Goal: Task Accomplishment & Management: Complete application form

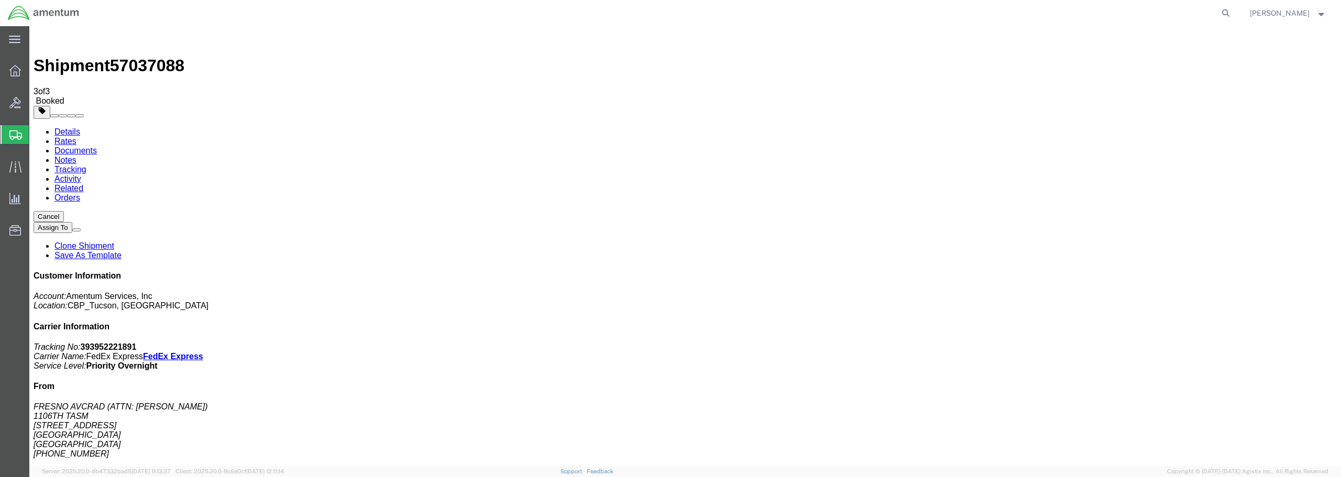
click at [0, 0] on span "Create from Template" at bounding box center [0, 0] width 0 height 0
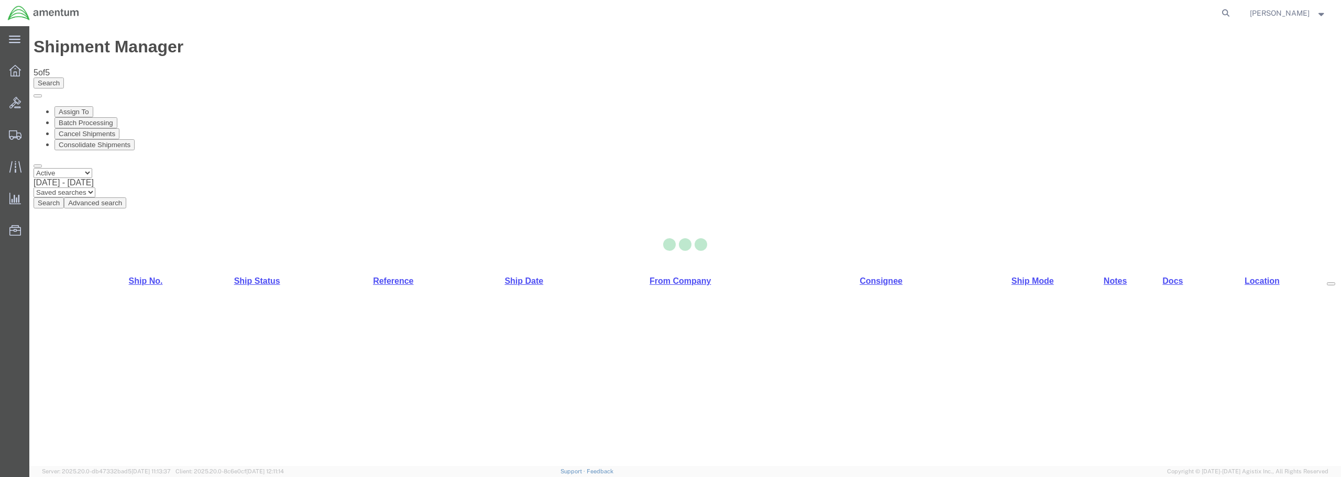
select select "49949"
select select "49921"
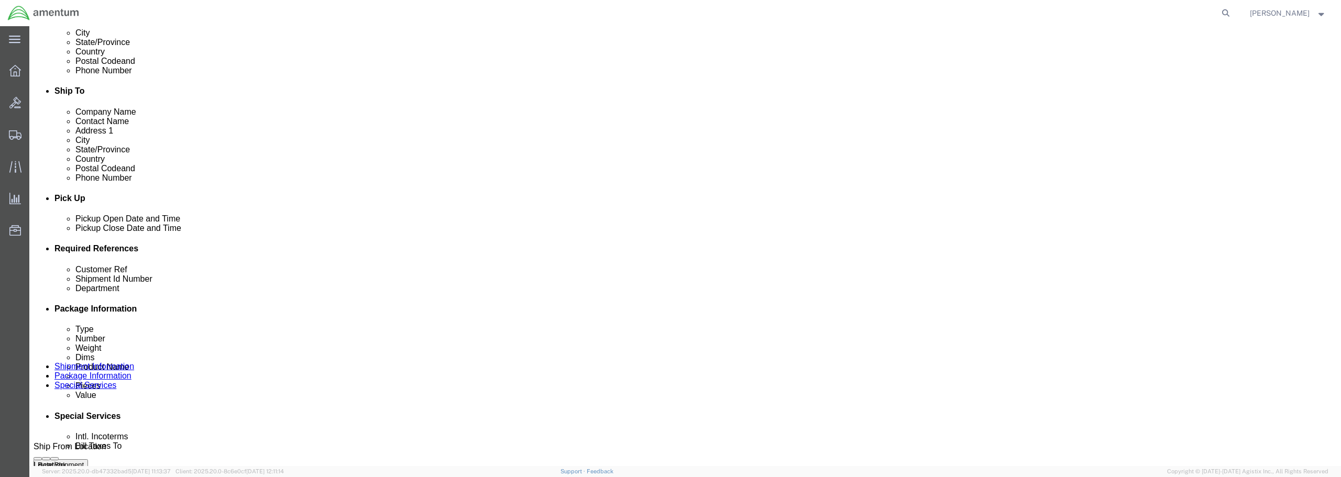
scroll to position [314, 0]
click div "[DATE] 12:25 PM"
type input "1:25 PM"
click button "Apply"
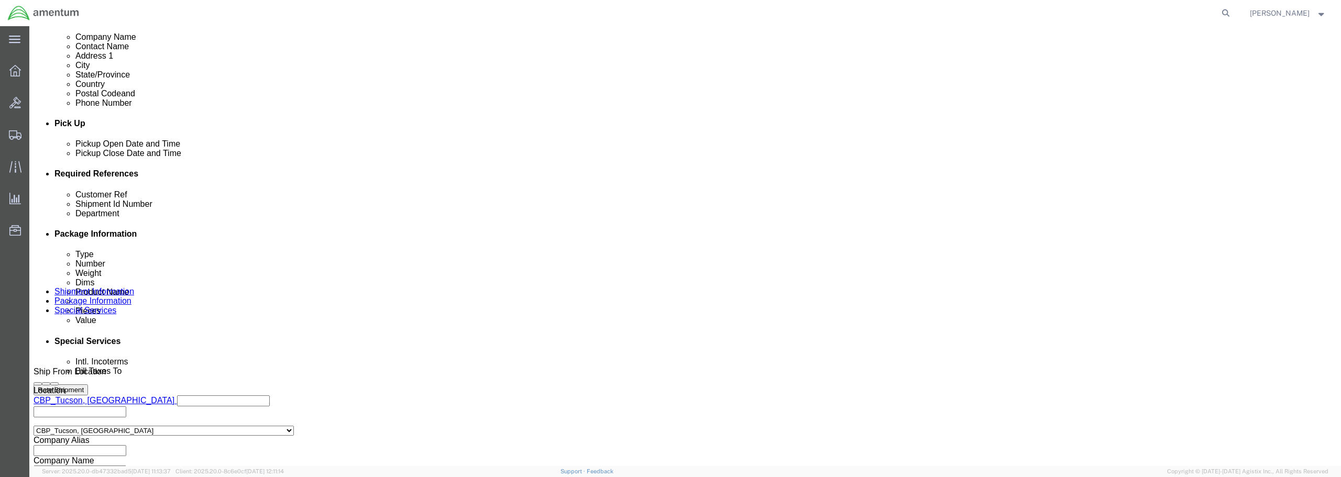
scroll to position [419, 0]
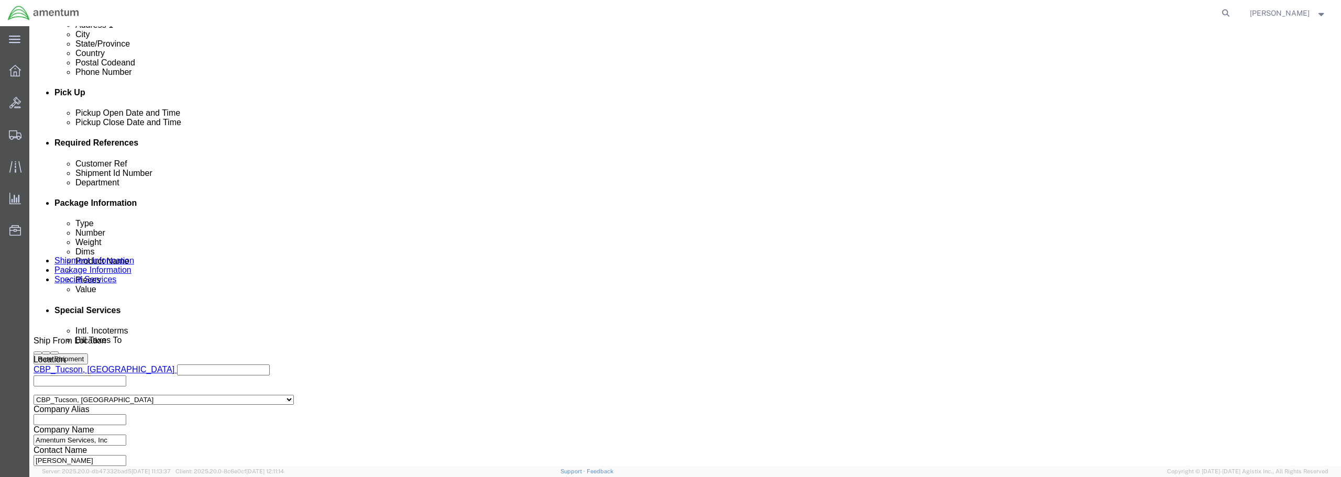
click input "6118.03.03.2219.WTU.0000"
type input "6118.04.03.2219.WTU.0000"
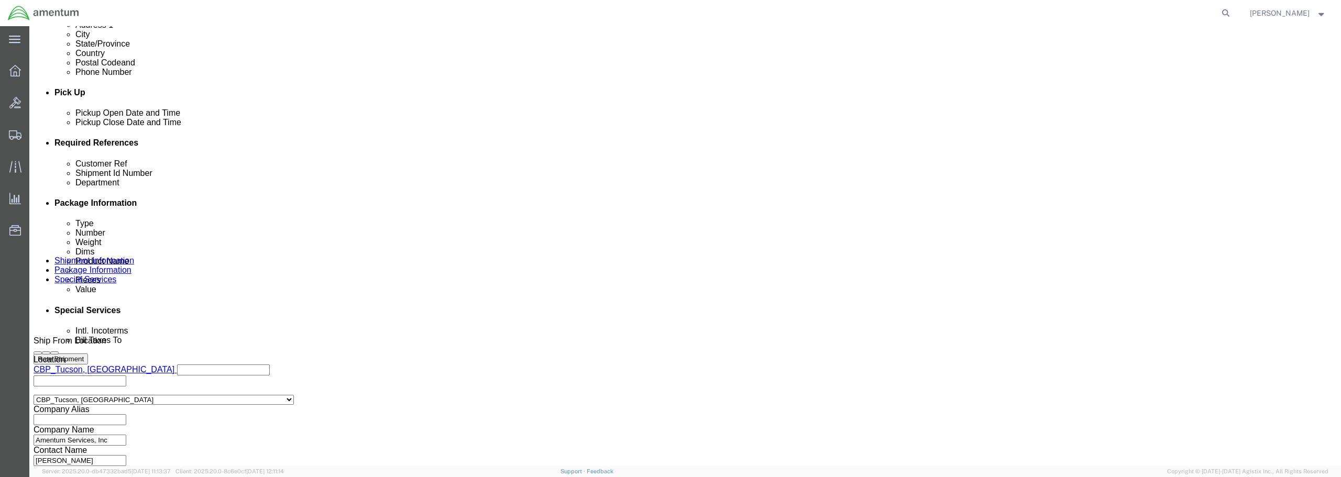
click input "text"
drag, startPoint x: 640, startPoint y: 225, endPoint x: 551, endPoint y: 224, distance: 89.1
click div "Customer Ref HOT SECTION WASH KIT"
type input "HOT SECTION WASH KIT"
click div "Select Account Type Activity ID Airline Appointment Number ASN Batch Request # …"
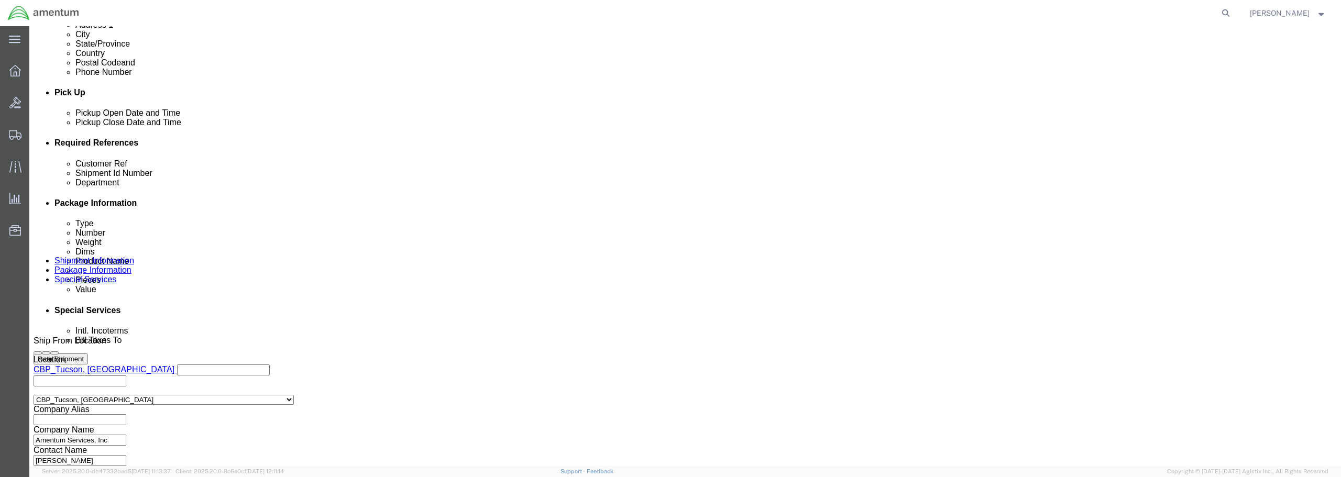
paste input "HOT SECTION WASH KIT"
type input "HOT SECTION WASH KIT"
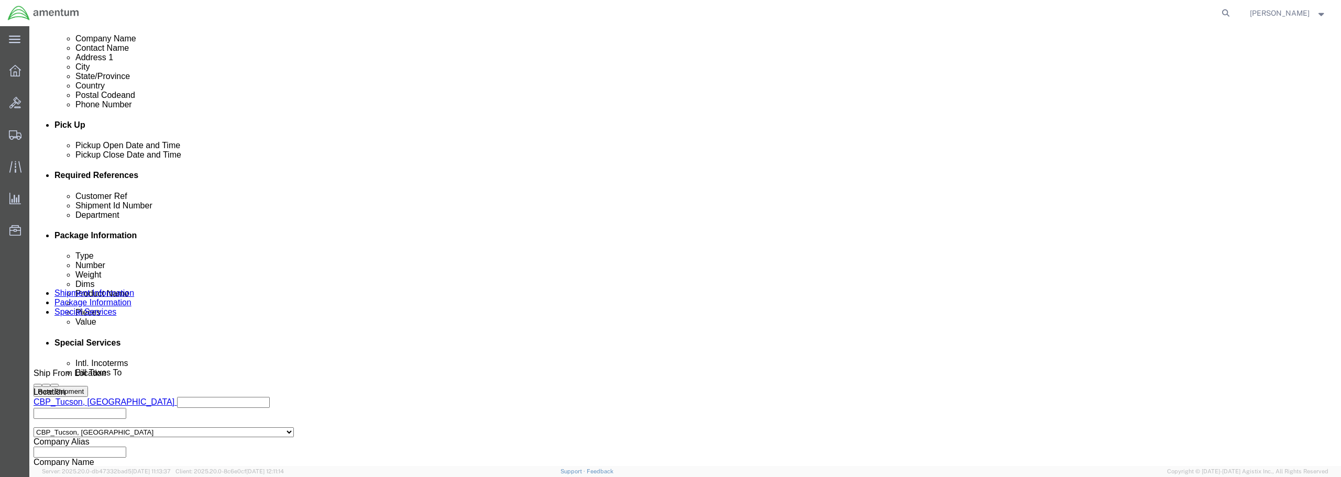
scroll to position [479, 0]
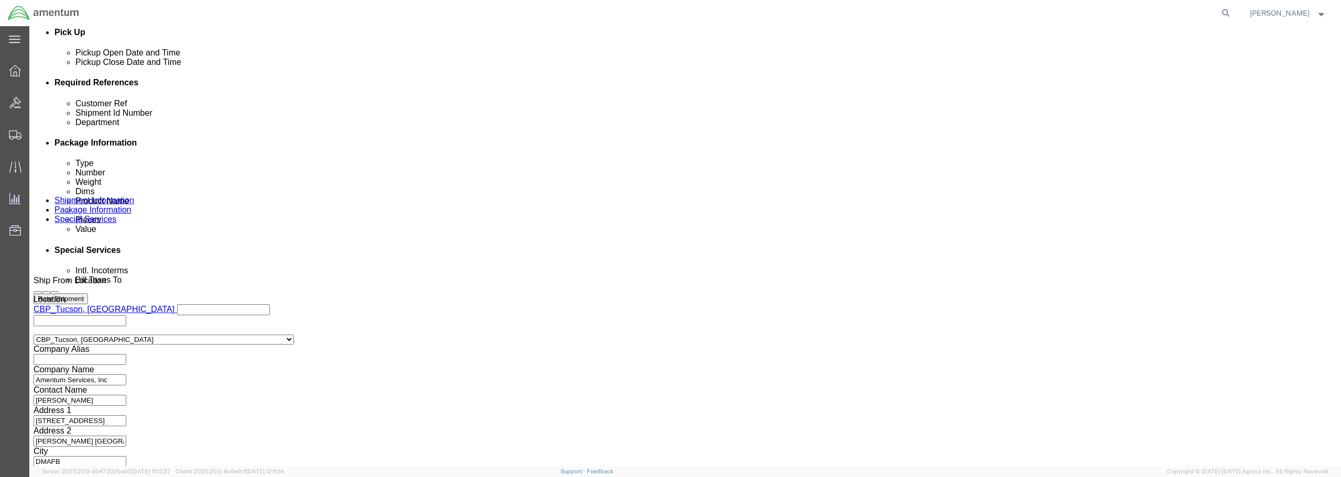
click button "Continue"
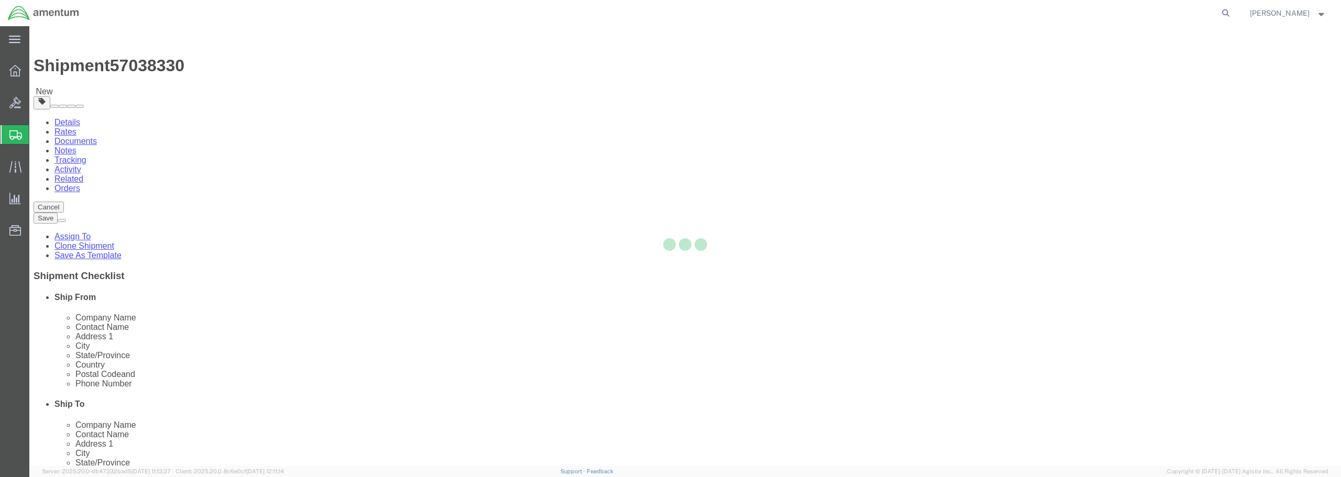
select select "CBOX"
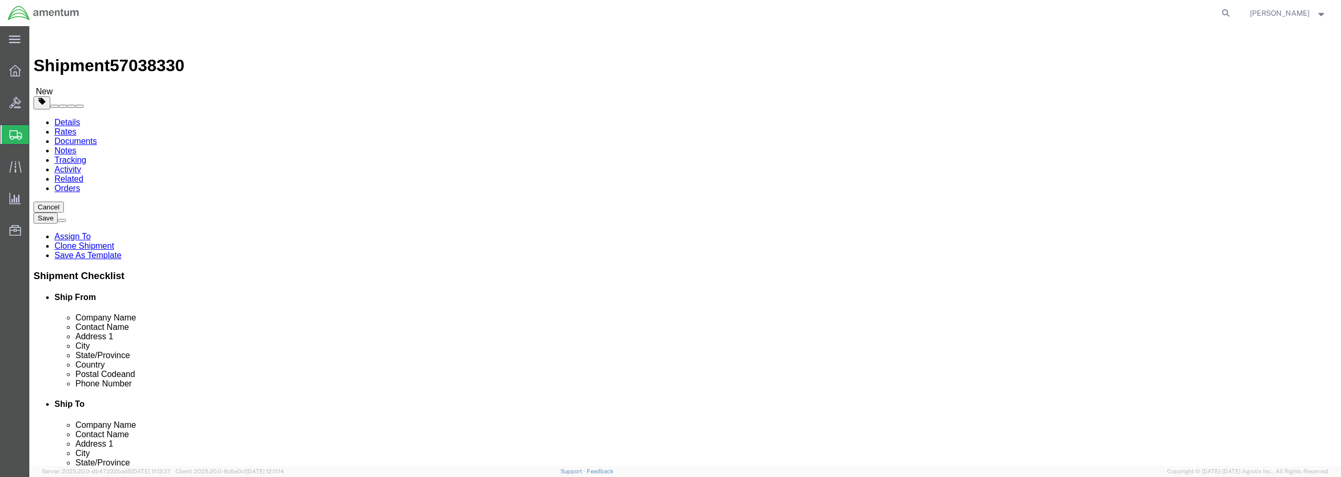
drag, startPoint x: 217, startPoint y: 215, endPoint x: 198, endPoint y: 222, distance: 20.4
click div "Length x Width x Height Select cm ft in"
type input "17"
type input "9"
type input "10"
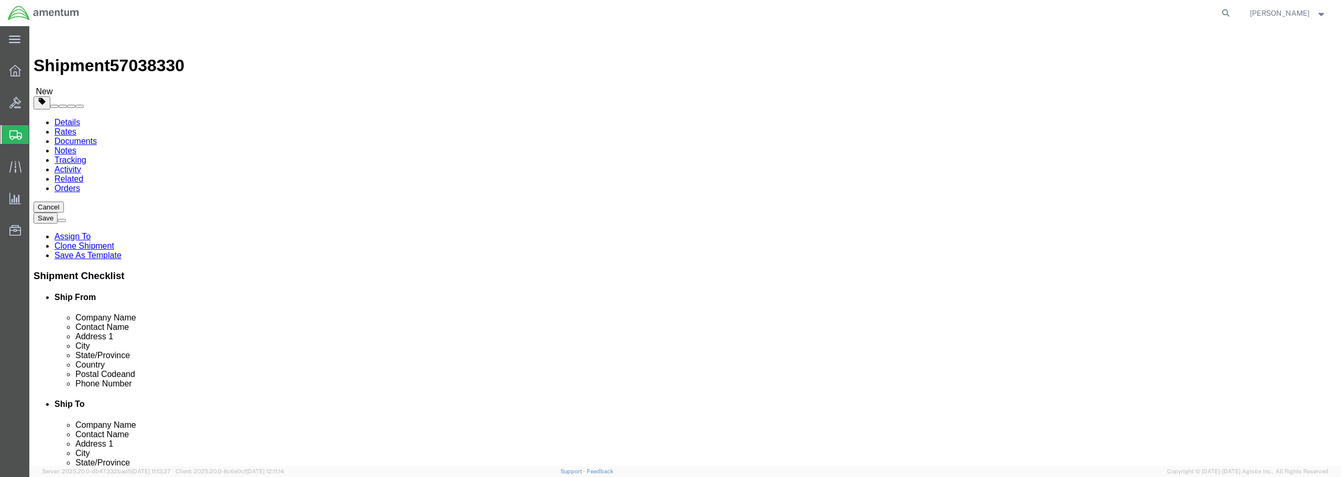
type input "9.00"
click link "Add Content"
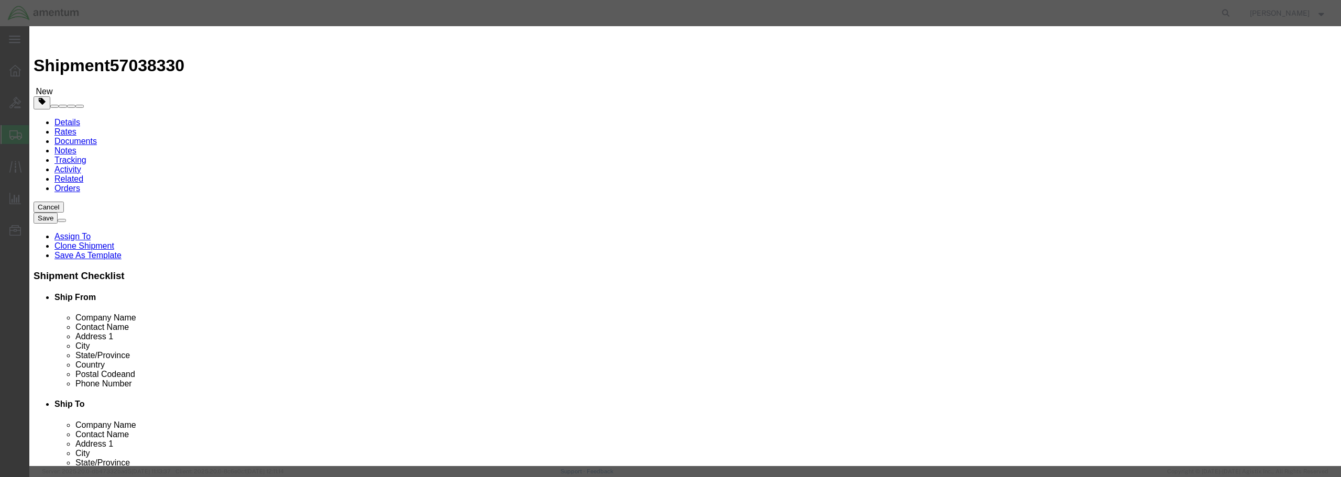
paste input "HOT SECTION WASH KIT"
type input "HOT SECTION WASH KIT"
drag, startPoint x: 488, startPoint y: 102, endPoint x: 470, endPoint y: 102, distance: 17.8
click div "0"
type input "1"
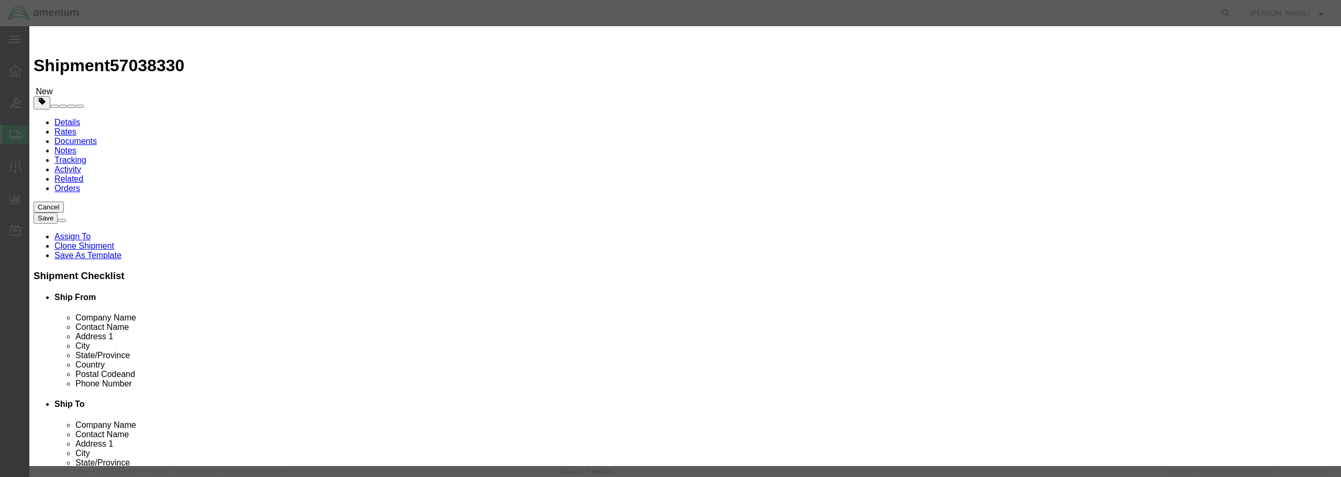
click input "text"
type input "250.00"
click select "Select 50 55 60 65 70 85 92.5 100 125 175 250 300 400"
select select "100"
click select "Select 50 55 60 65 70 85 92.5 100 125 175 250 300 400"
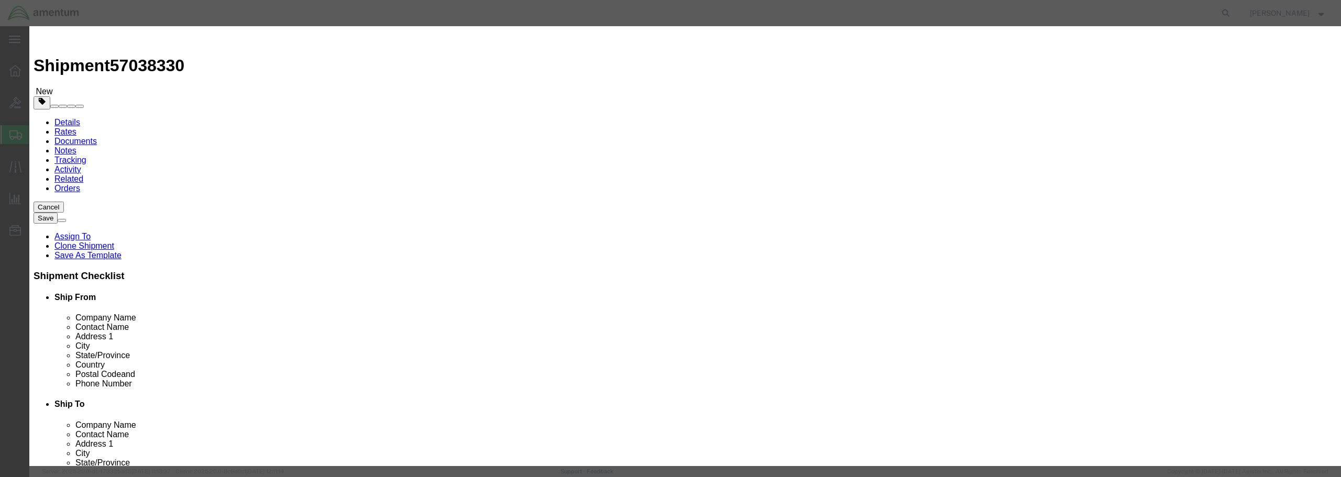
click button "Save & Close"
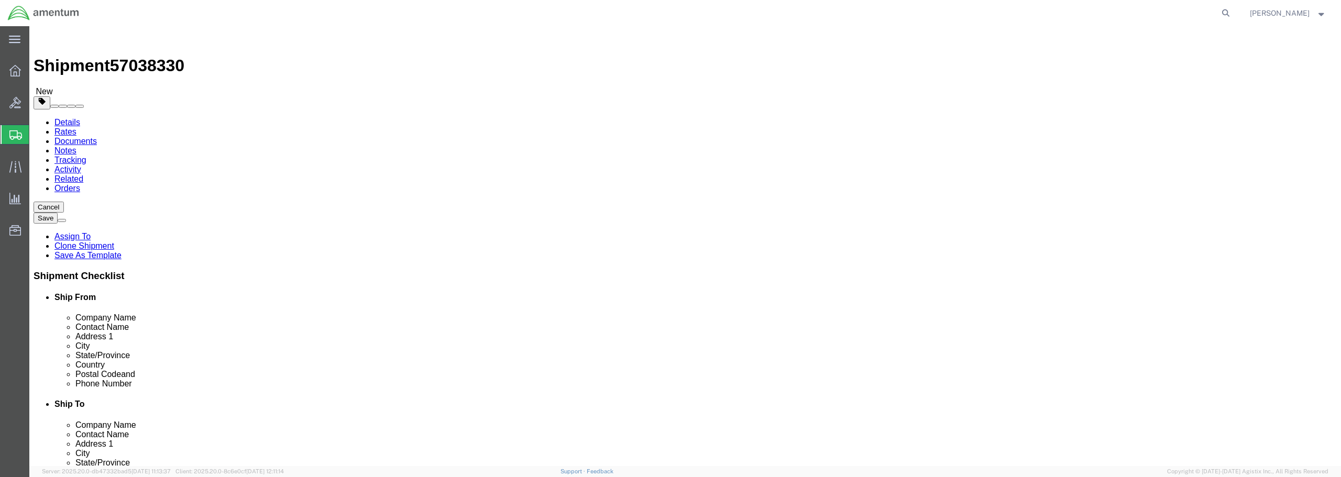
click button "Rate Shipment"
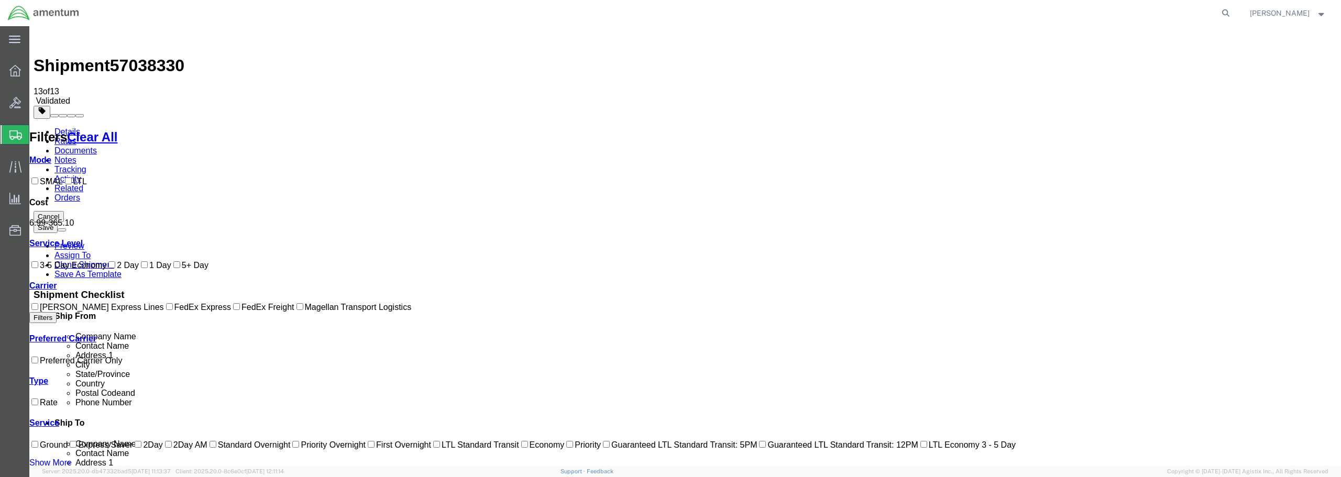
checkbox input "true"
